Goal: Task Accomplishment & Management: Use online tool/utility

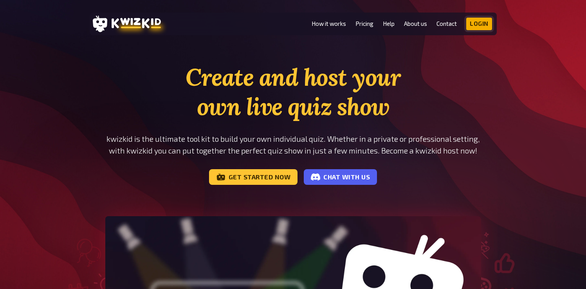
click at [483, 22] on link "Login" at bounding box center [479, 24] width 26 height 13
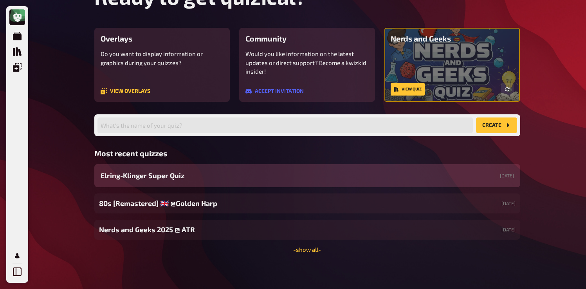
scroll to position [48, 0]
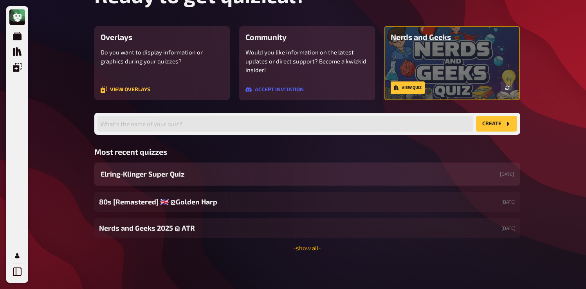
click at [308, 250] on link "- show all -" at bounding box center [307, 247] width 28 height 7
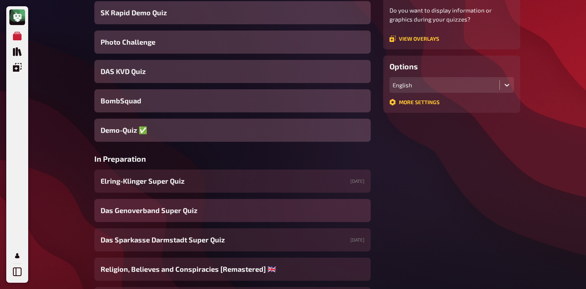
scroll to position [156, 0]
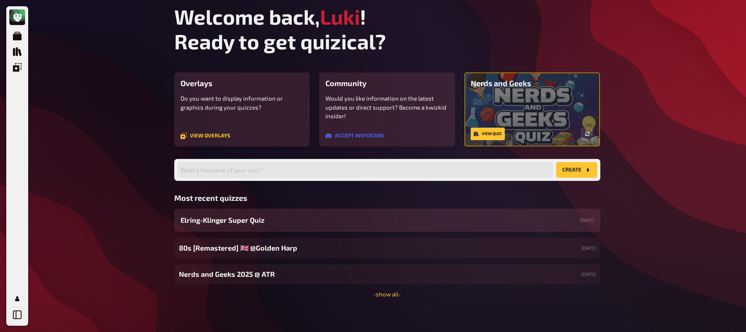
scroll to position [5, 0]
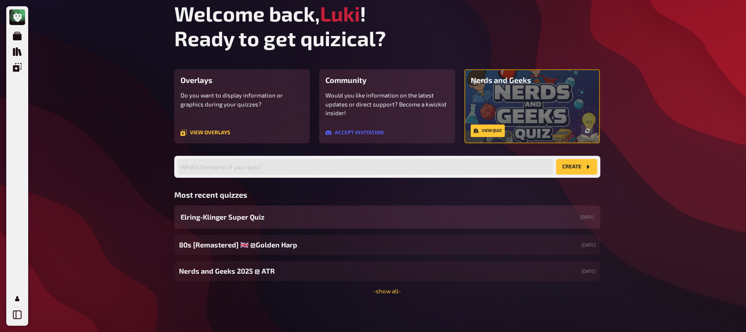
click at [387, 294] on div "Welcome back, Luki ! Ready to get quizical? Overlays Do you want to display inf…" at bounding box center [387, 163] width 438 height 337
click at [386, 291] on link "- show all -" at bounding box center [387, 290] width 28 height 7
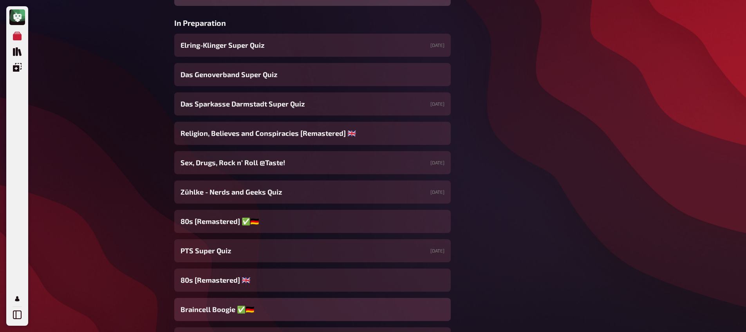
scroll to position [340, 0]
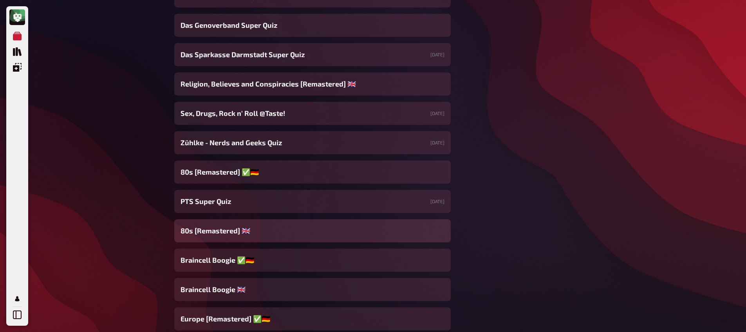
click at [224, 236] on span "80s [Remastered] ​🇬🇧​" at bounding box center [215, 230] width 70 height 11
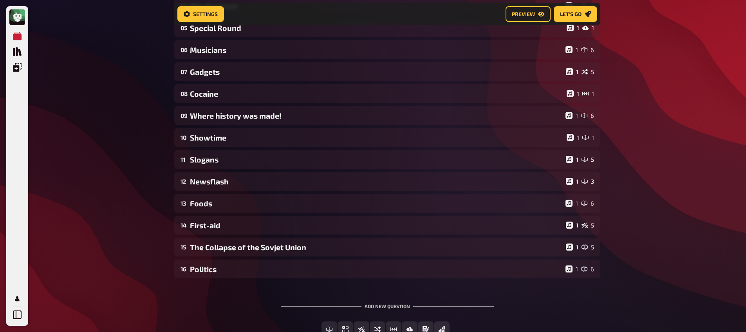
scroll to position [178, 0]
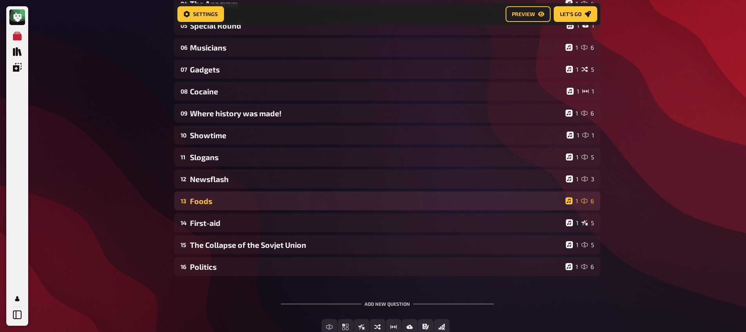
click at [216, 204] on div "Foods" at bounding box center [376, 201] width 372 height 9
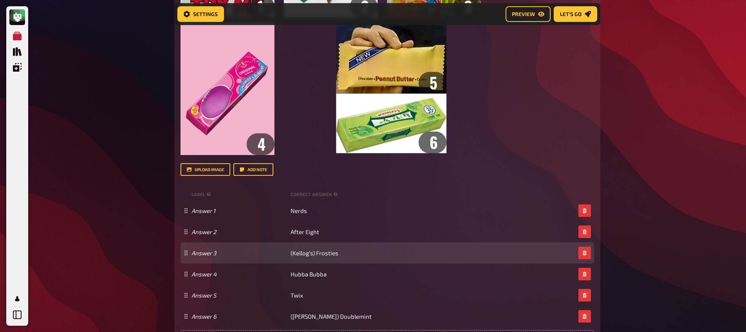
scroll to position [582, 0]
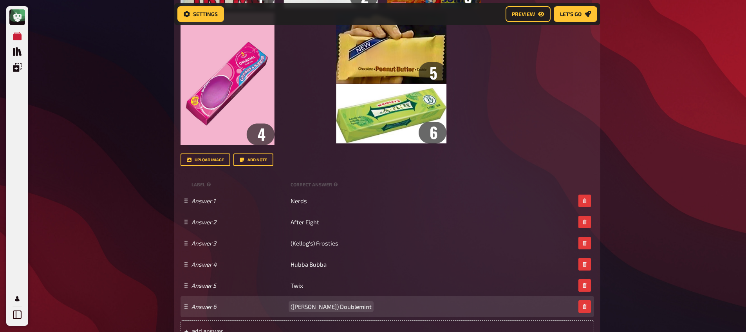
click at [319, 307] on span "(Wrigley’s) Doublemint" at bounding box center [330, 306] width 81 height 7
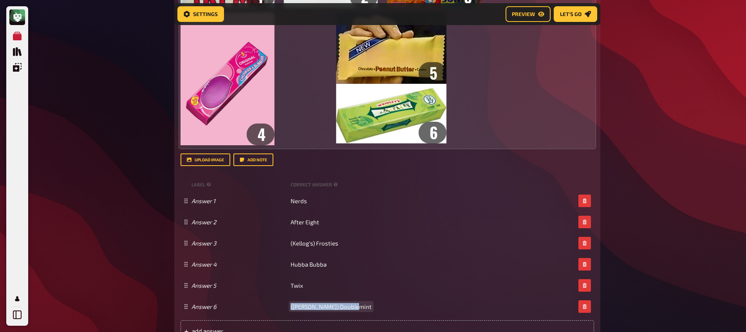
copy span "(Wrigley’s) Doublemint"
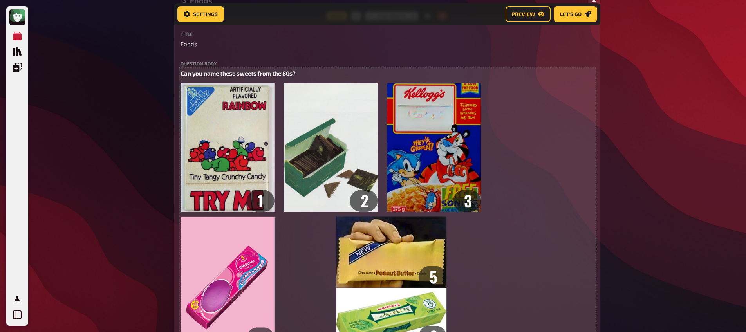
scroll to position [438, 0]
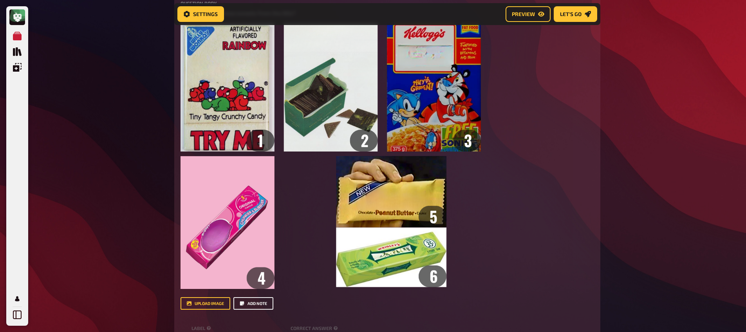
click at [252, 303] on button "Add note" at bounding box center [253, 303] width 40 height 13
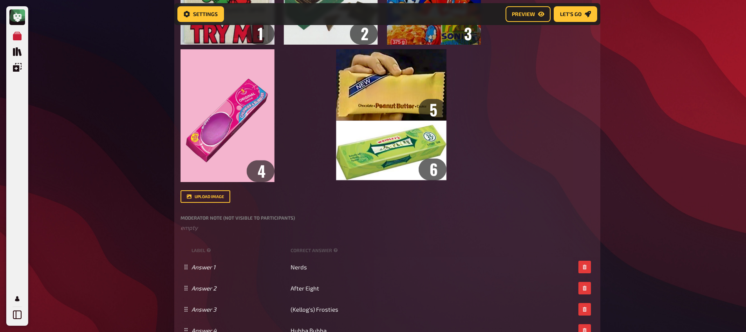
scroll to position [695, 0]
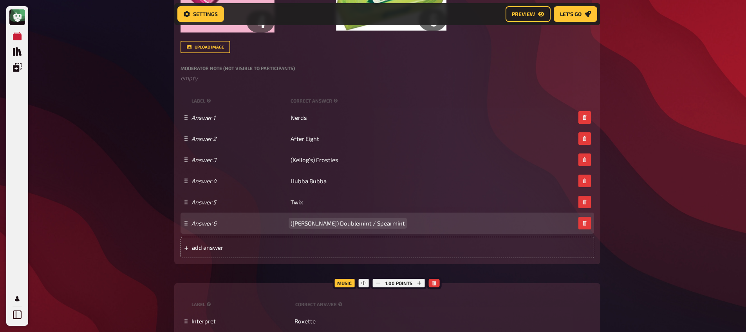
click at [313, 224] on span "(Wrigley’s) Doublemint / Spearmint" at bounding box center [347, 223] width 114 height 7
copy span "(Wrigley’s) Doublemint / Spearmint"
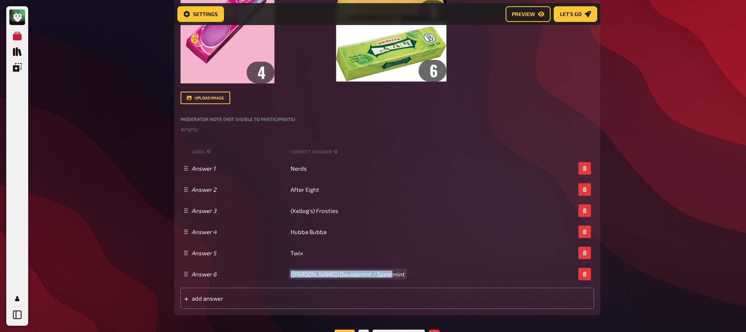
scroll to position [638, 0]
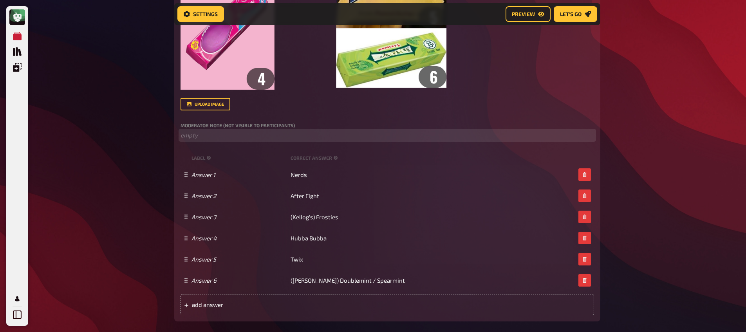
click at [248, 136] on p "﻿ empty" at bounding box center [386, 135] width 413 height 9
paste div
click at [316, 138] on p "(Wrigley’s) Doublemint / Spearmint -" at bounding box center [386, 135] width 413 height 9
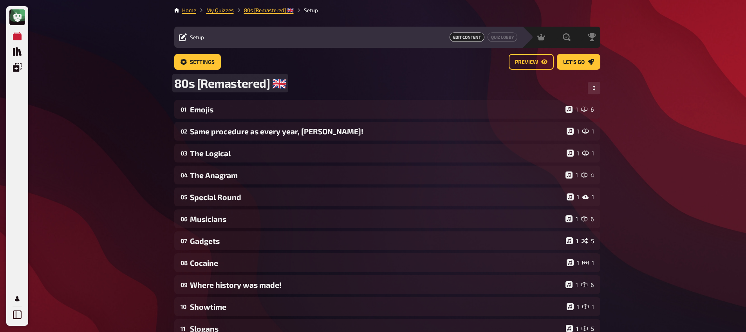
click at [280, 84] on span "80s [Remastered] ​🇬🇧​" at bounding box center [230, 83] width 112 height 14
click at [189, 61] on link "Settings" at bounding box center [197, 62] width 47 height 16
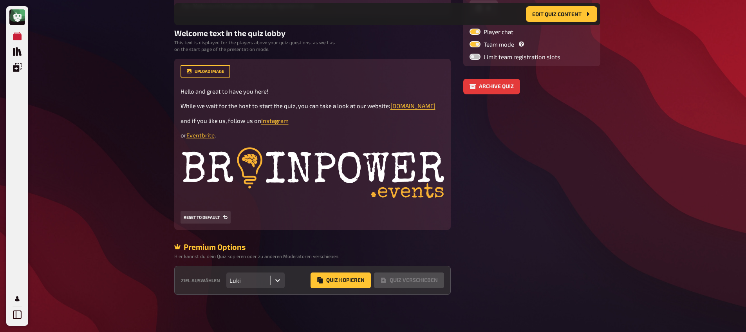
scroll to position [166, 0]
click at [266, 281] on div "Luki" at bounding box center [248, 279] width 38 height 7
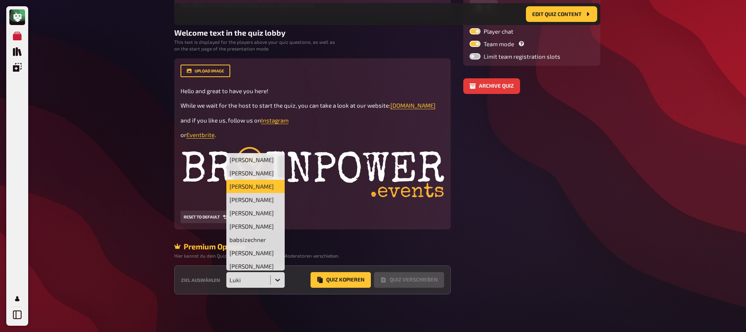
scroll to position [89, 0]
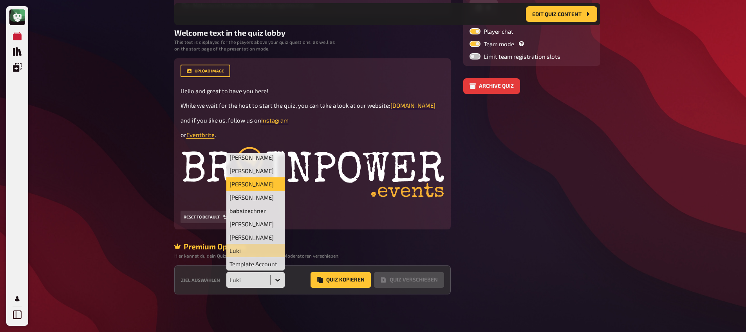
click at [252, 179] on div "Judith Tieber" at bounding box center [255, 183] width 59 height 13
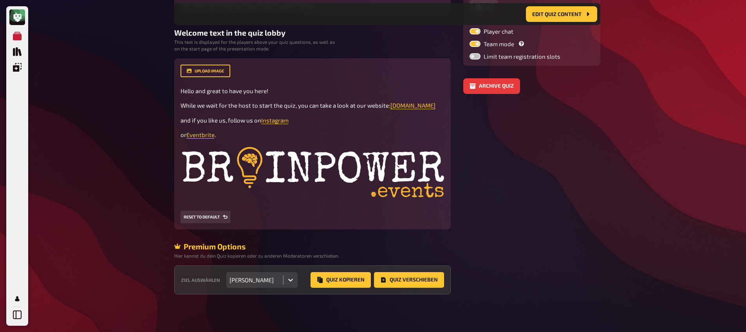
click at [271, 281] on div "Judith Tieber" at bounding box center [254, 279] width 51 height 7
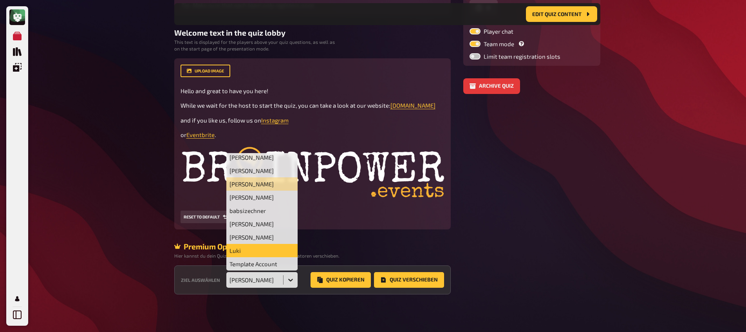
scroll to position [0, 0]
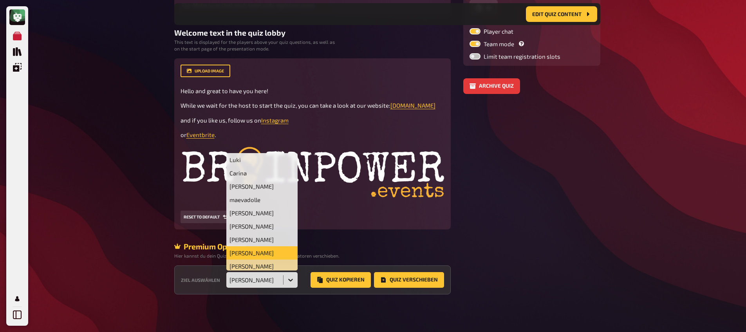
click at [258, 248] on div "Shane" at bounding box center [262, 252] width 72 height 13
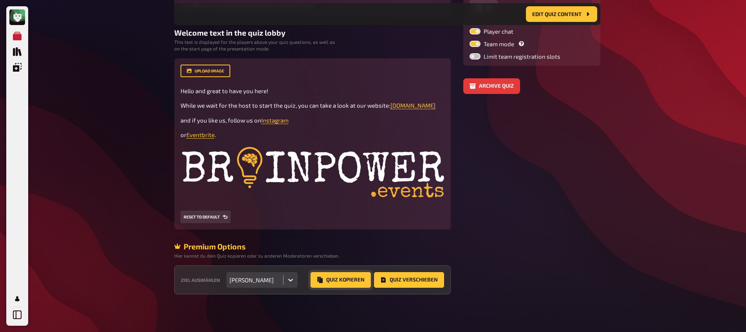
click at [341, 280] on button "Quiz Kopieren" at bounding box center [340, 280] width 60 height 16
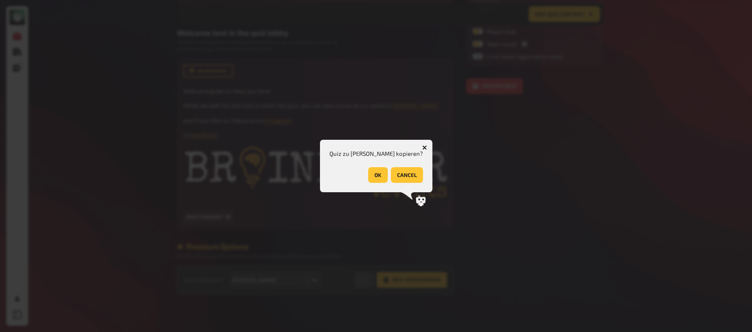
click at [371, 178] on button "OK" at bounding box center [378, 175] width 20 height 16
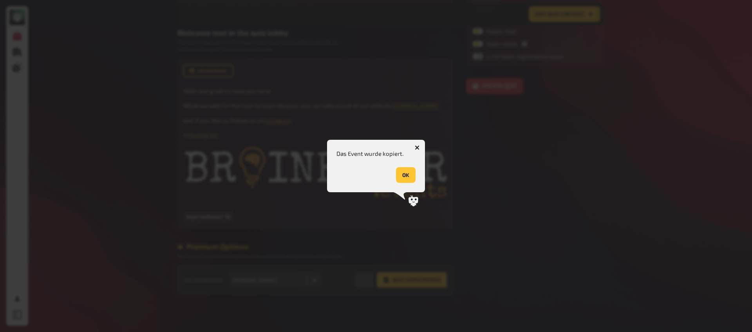
click at [407, 169] on button "OK" at bounding box center [406, 175] width 20 height 16
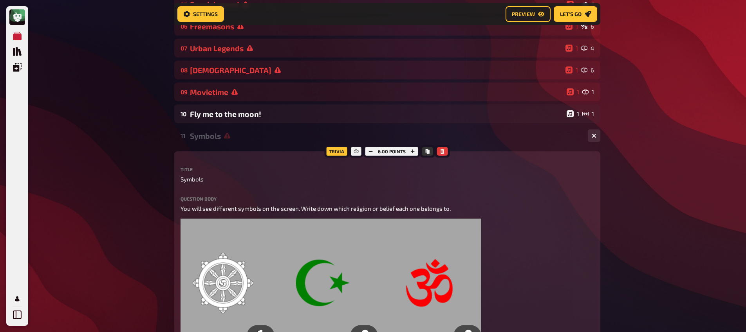
scroll to position [213, 0]
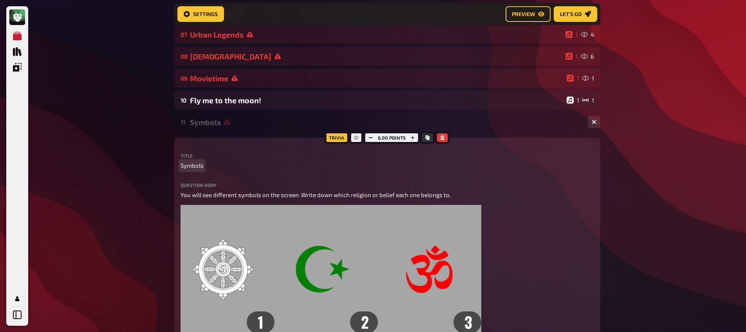
click at [194, 166] on span "Symbols" at bounding box center [191, 165] width 23 height 9
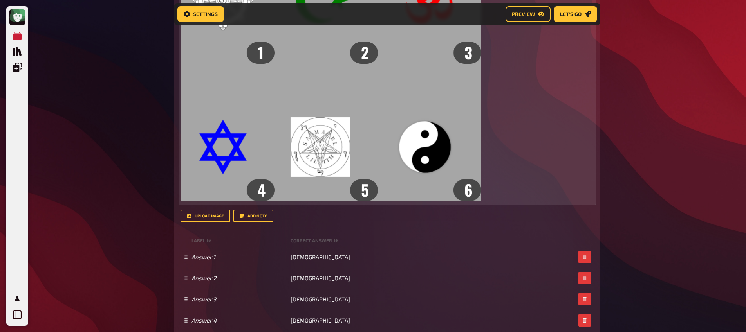
scroll to position [497, 0]
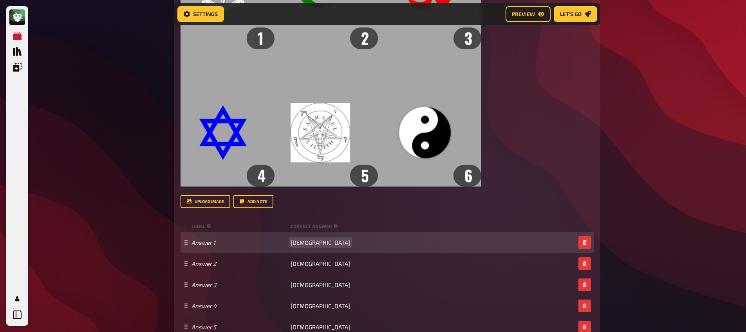
click at [304, 241] on span "[DEMOGRAPHIC_DATA]" at bounding box center [319, 242] width 59 height 7
copy span "[DEMOGRAPHIC_DATA]"
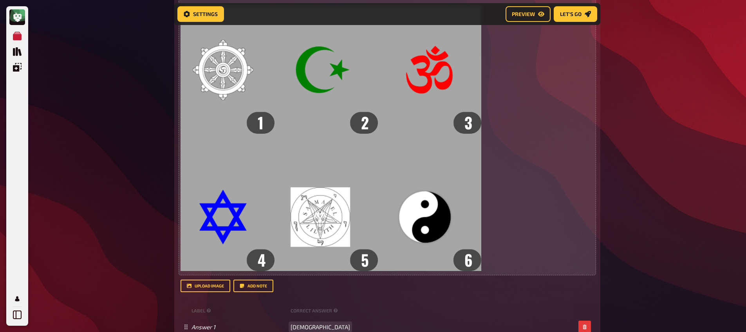
scroll to position [508, 0]
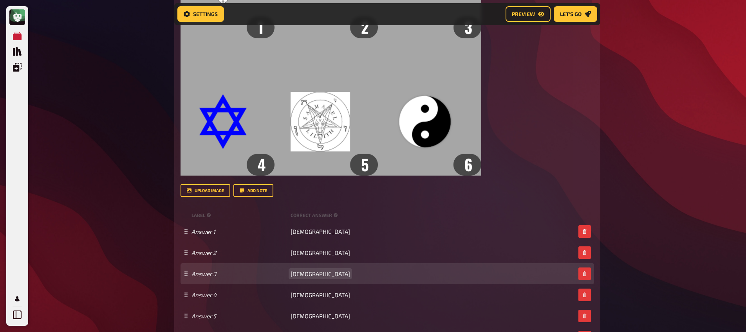
click at [308, 273] on span "[DEMOGRAPHIC_DATA]" at bounding box center [319, 273] width 59 height 7
click at [308, 274] on span "[DEMOGRAPHIC_DATA]" at bounding box center [319, 273] width 59 height 7
copy span "[DEMOGRAPHIC_DATA]"
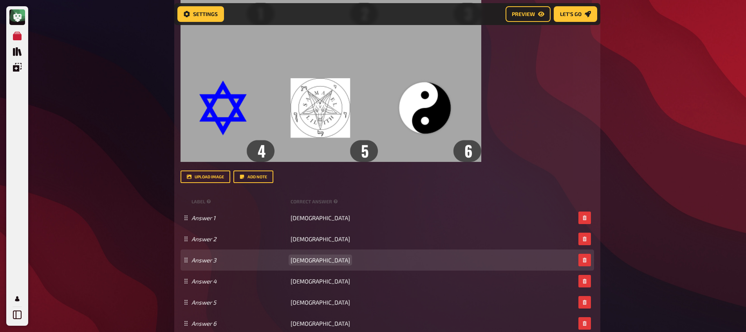
scroll to position [537, 0]
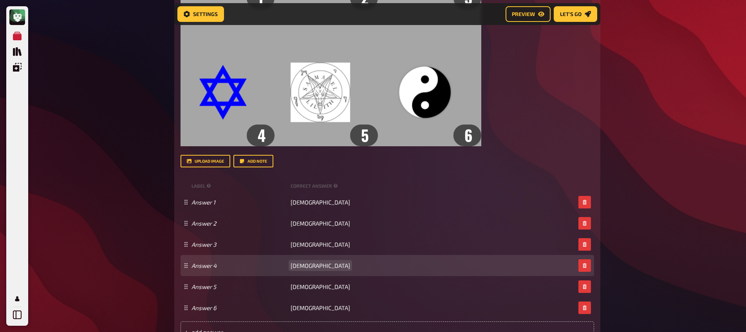
click at [301, 267] on span "[DEMOGRAPHIC_DATA]" at bounding box center [319, 265] width 59 height 7
copy span "[DEMOGRAPHIC_DATA]"
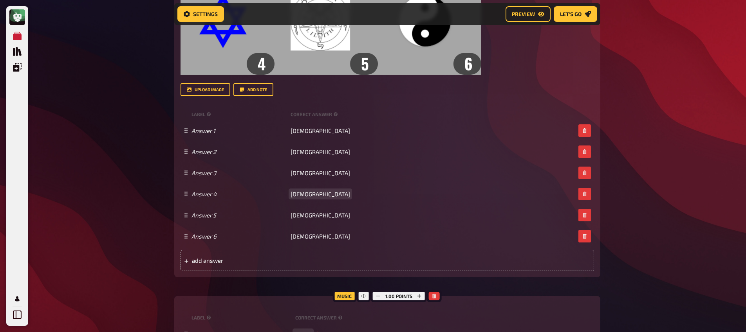
scroll to position [671, 0]
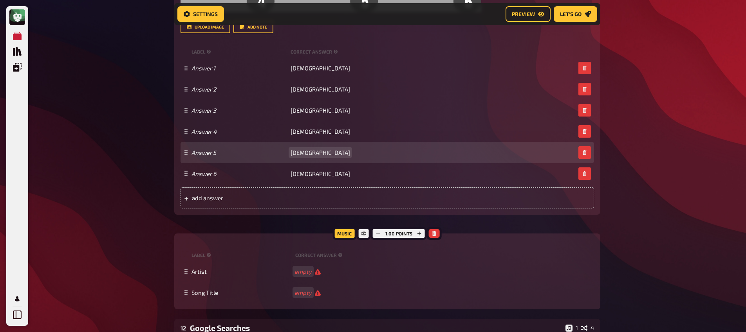
click at [301, 154] on span "[DEMOGRAPHIC_DATA]" at bounding box center [319, 152] width 59 height 7
copy span "[DEMOGRAPHIC_DATA]"
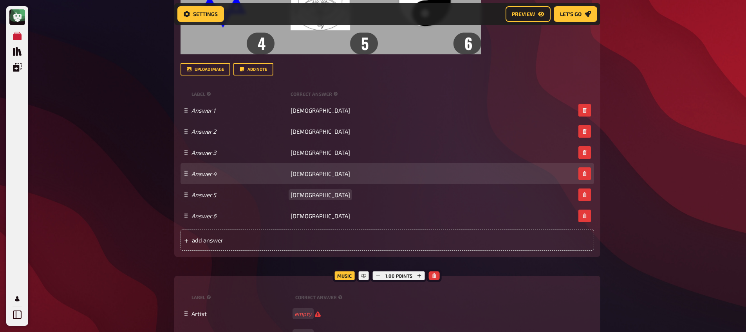
scroll to position [629, 0]
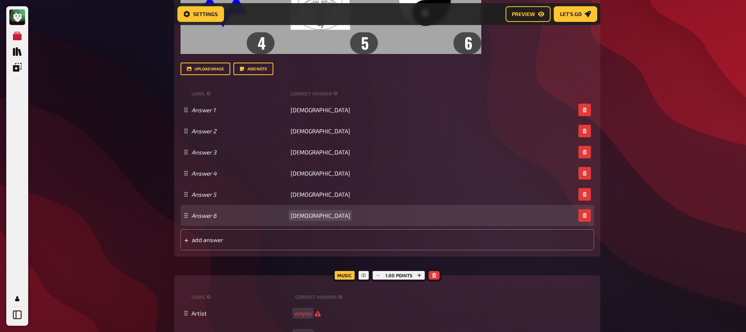
click at [305, 215] on span "[DEMOGRAPHIC_DATA]" at bounding box center [319, 215] width 59 height 7
copy span "[DEMOGRAPHIC_DATA]"
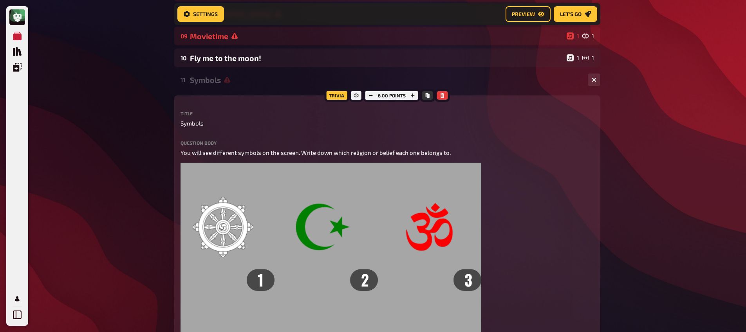
click at [211, 80] on div "Symbols" at bounding box center [385, 80] width 391 height 9
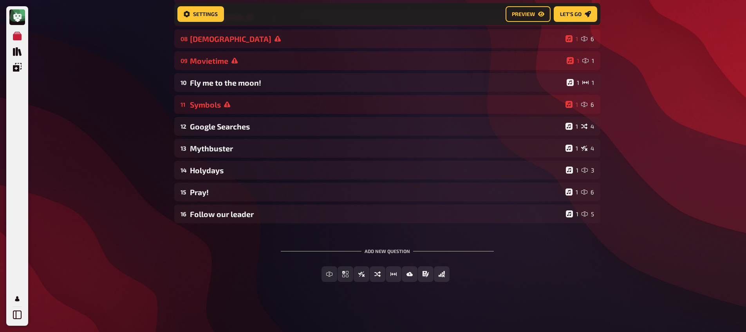
scroll to position [231, 0]
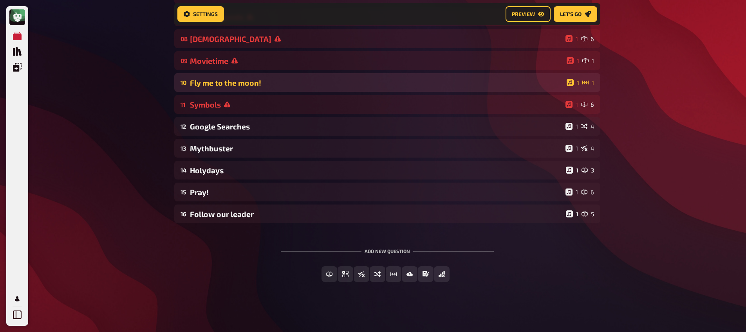
click at [249, 84] on div "Fly me to the moon!" at bounding box center [376, 82] width 373 height 9
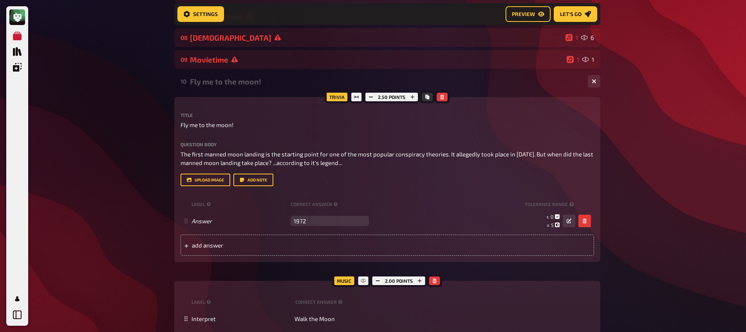
scroll to position [255, 0]
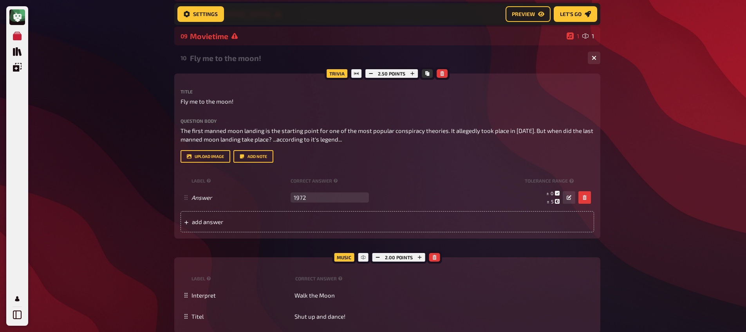
click at [243, 65] on div "10 Fly me to the moon! 1 1" at bounding box center [387, 58] width 426 height 19
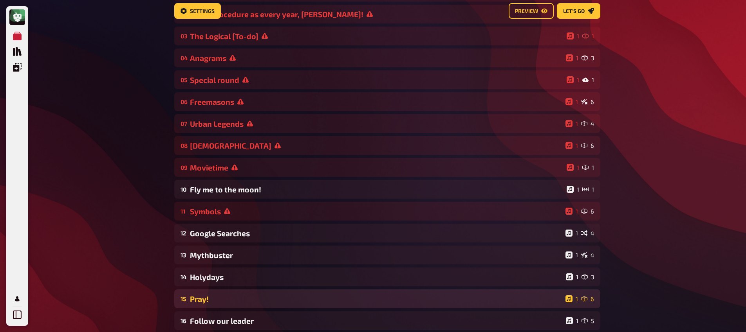
scroll to position [34, 0]
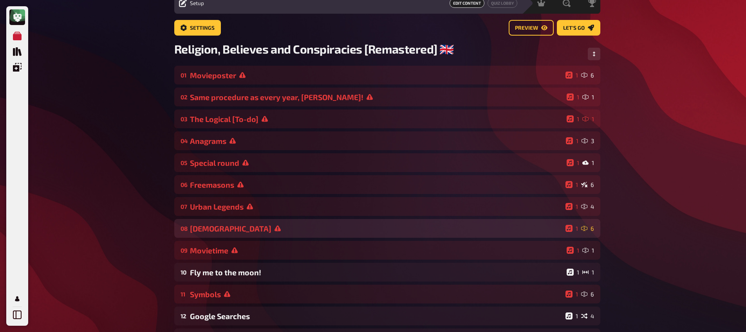
click at [237, 234] on div "08 [DEMOGRAPHIC_DATA] 1 6" at bounding box center [387, 228] width 426 height 19
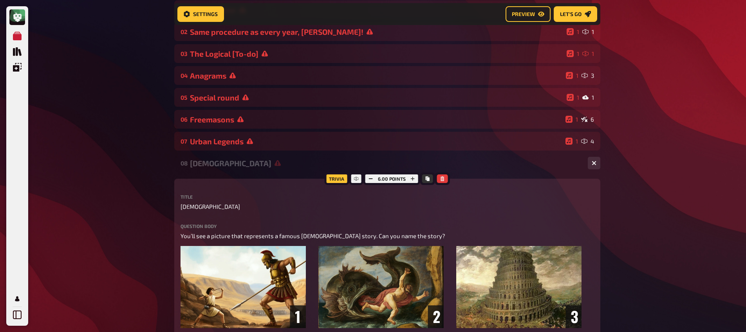
scroll to position [103, 0]
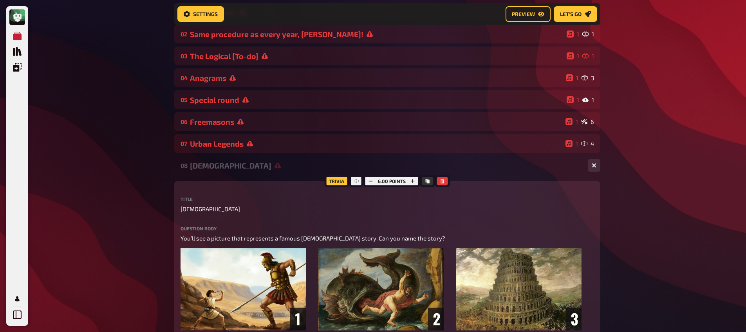
click at [231, 164] on div "[DEMOGRAPHIC_DATA]" at bounding box center [385, 165] width 391 height 9
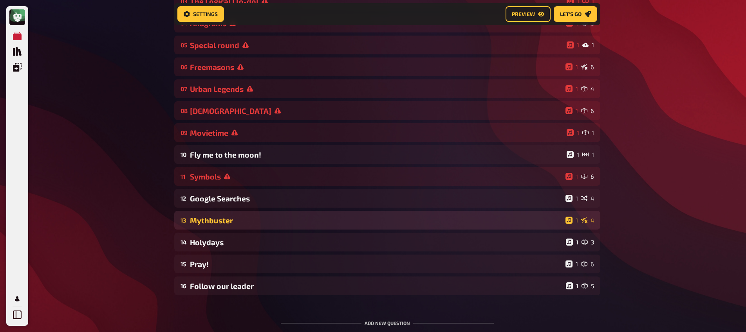
scroll to position [161, 0]
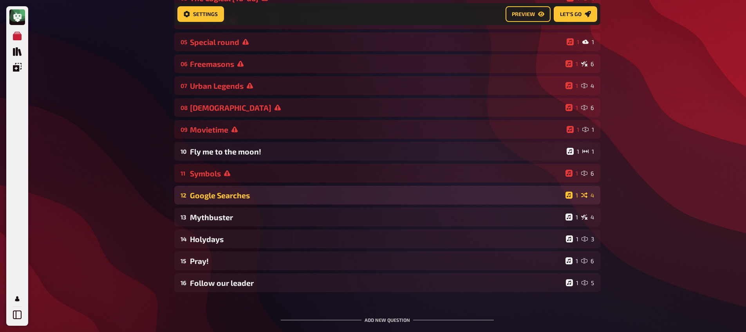
click at [240, 199] on div "Google Searches" at bounding box center [376, 195] width 372 height 9
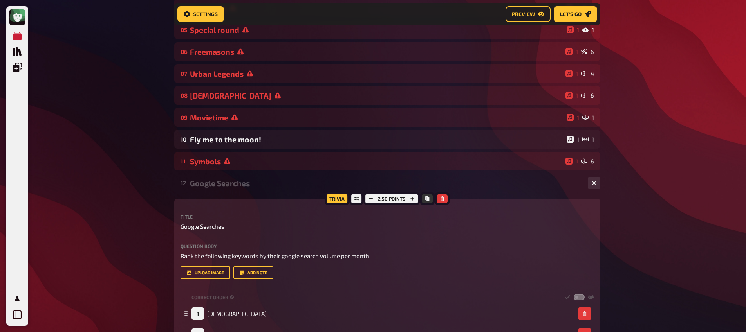
scroll to position [247, 0]
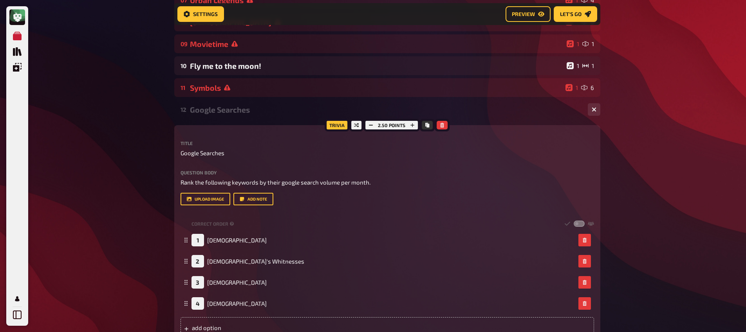
click at [231, 112] on div "Google Searches" at bounding box center [385, 109] width 391 height 9
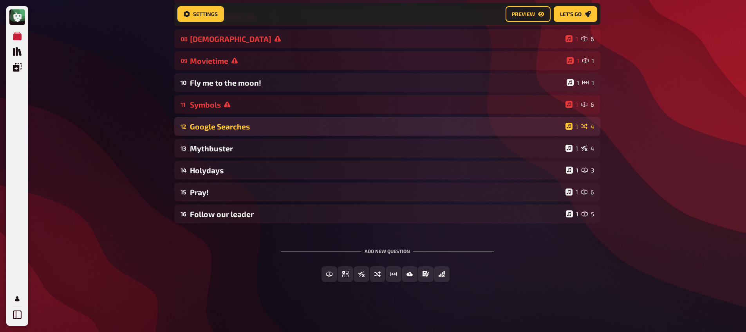
scroll to position [231, 0]
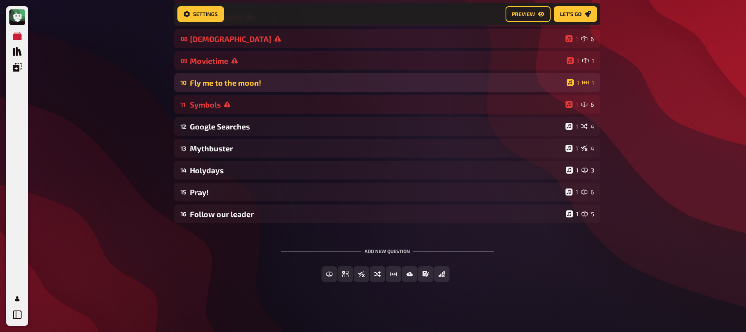
click at [225, 82] on div "Fly me to the moon!" at bounding box center [376, 82] width 373 height 9
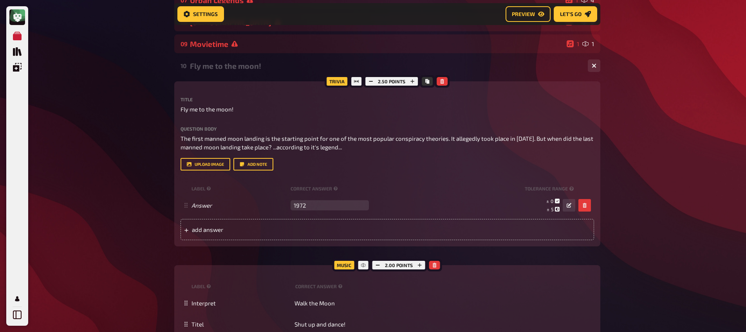
click at [217, 67] on div "Fly me to the moon!" at bounding box center [385, 65] width 391 height 9
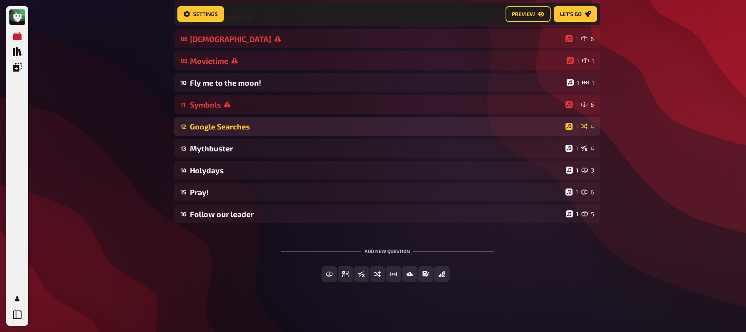
click at [220, 127] on div "Google Searches" at bounding box center [376, 126] width 372 height 9
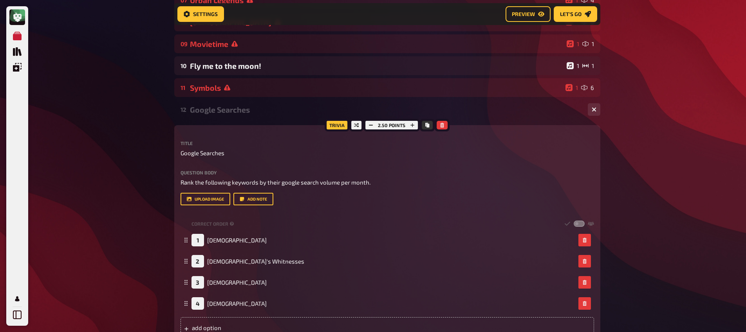
click at [220, 127] on div "Trivia 2.50 points Title Google Searches Question body Rank the following keywo…" at bounding box center [387, 235] width 426 height 220
click at [220, 126] on div "Trivia 2.50 points Title Google Searches Question body Rank the following keywo…" at bounding box center [387, 235] width 426 height 220
click at [221, 103] on div "12 Google Searches 1 4" at bounding box center [387, 109] width 426 height 19
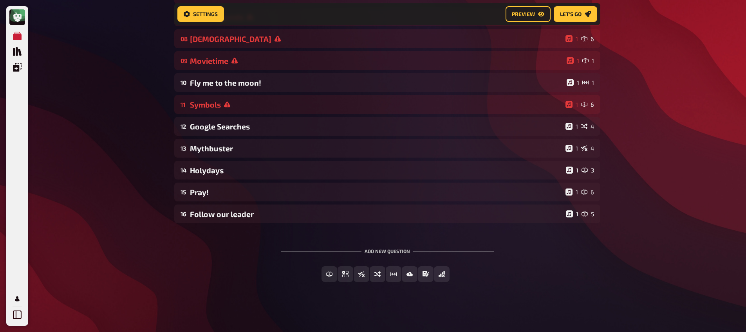
scroll to position [219, 0]
